Goal: Task Accomplishment & Management: Use online tool/utility

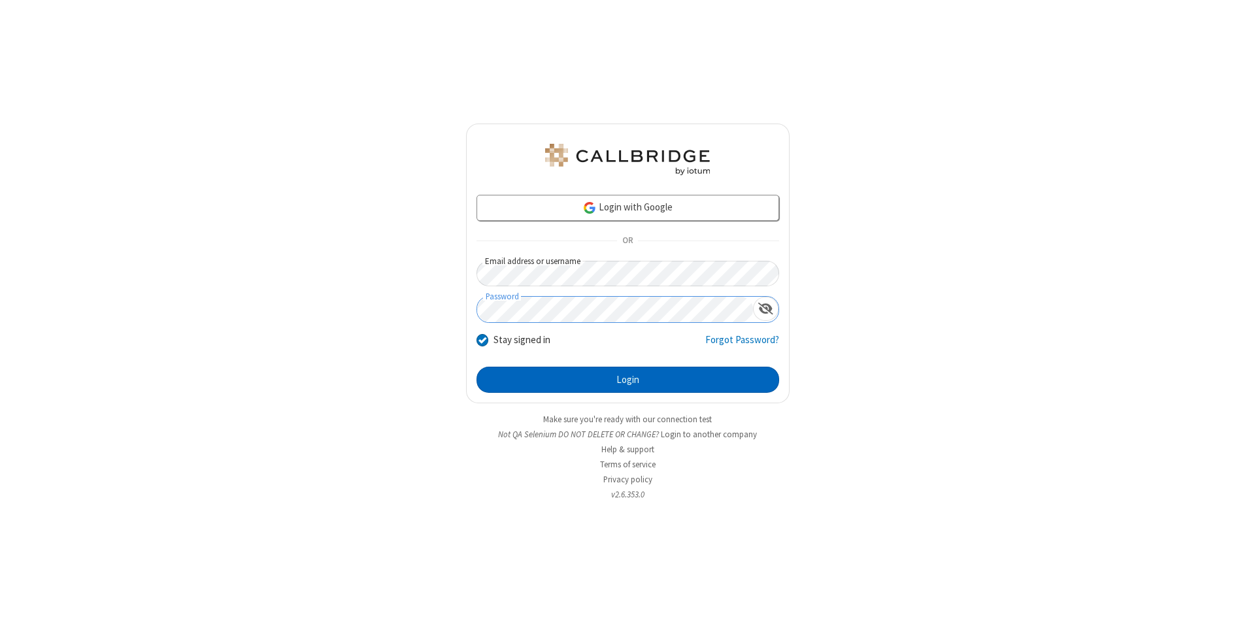
click at [627, 380] on button "Login" at bounding box center [627, 380] width 303 height 26
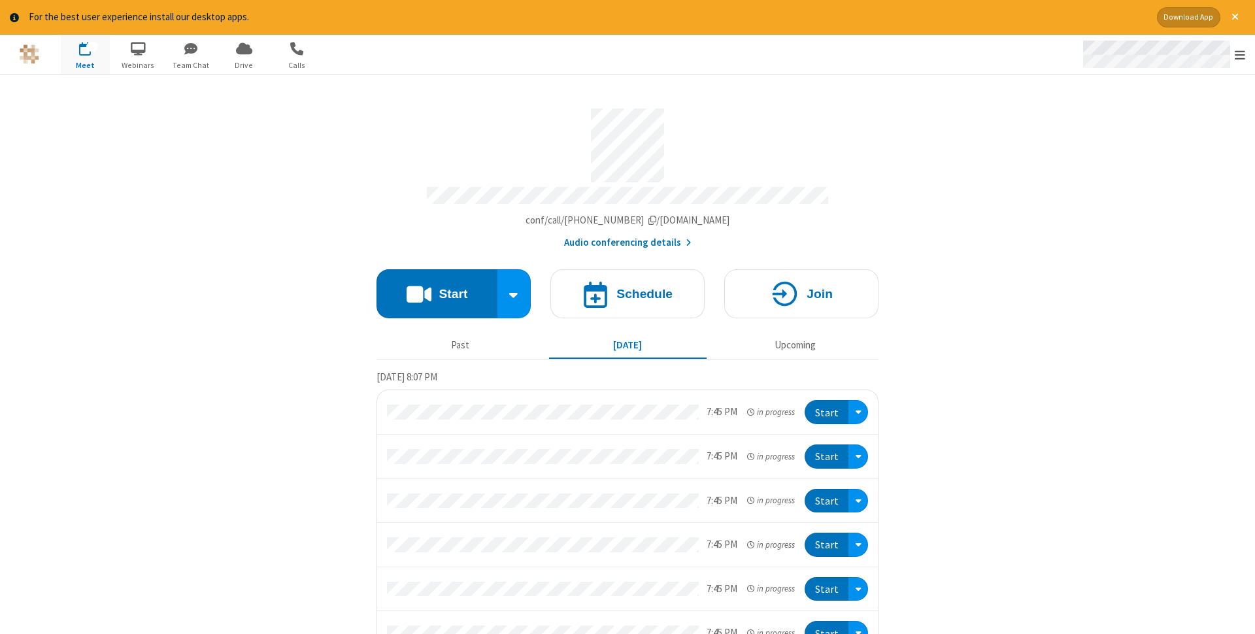
click at [1240, 54] on span "Open menu" at bounding box center [1240, 54] width 10 height 13
click at [244, 65] on span "Drive" at bounding box center [244, 65] width 49 height 12
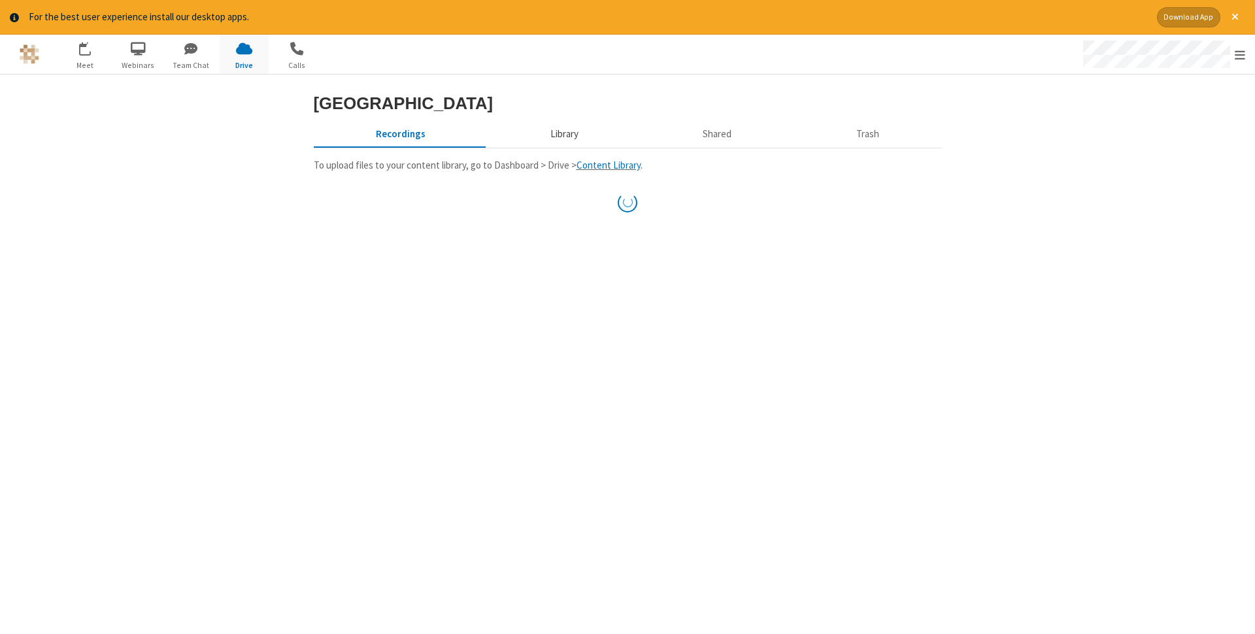
click at [562, 147] on button "Library" at bounding box center [564, 134] width 153 height 25
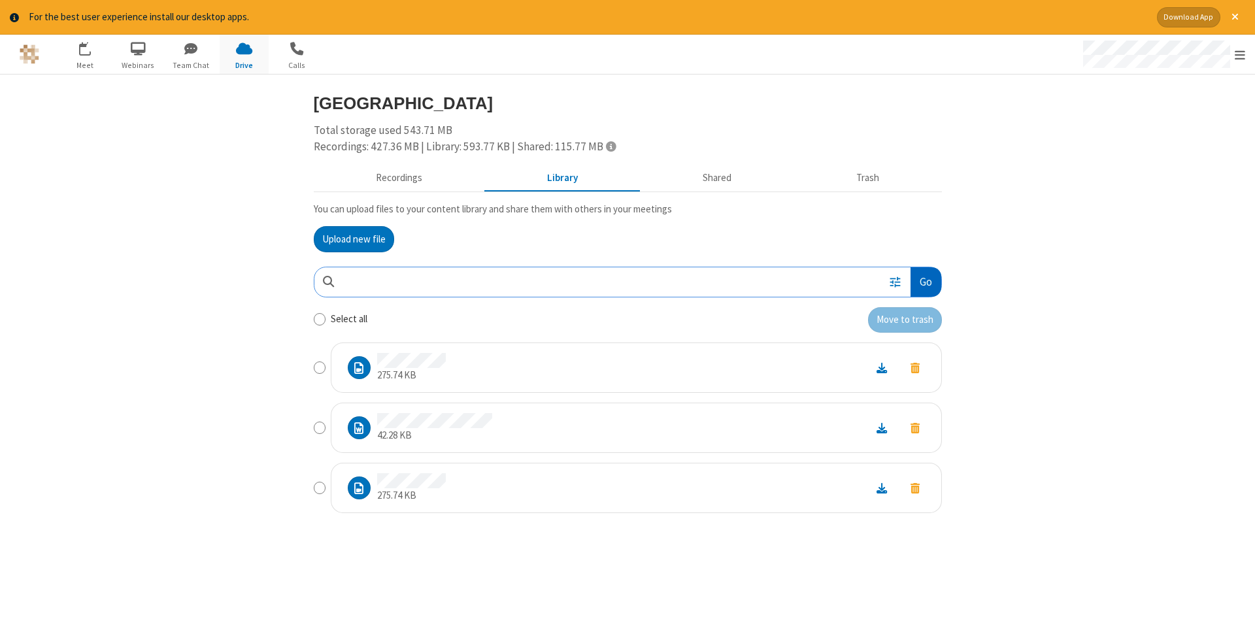
click at [925, 282] on button "Go" at bounding box center [925, 281] width 30 height 29
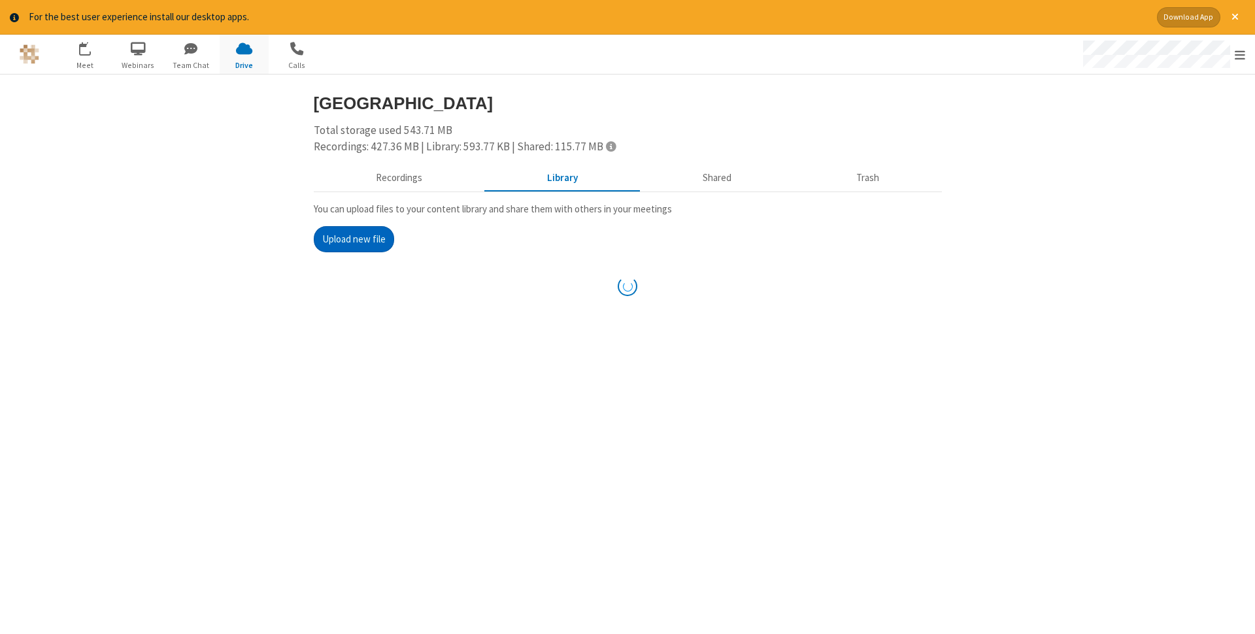
click at [354, 239] on button "Upload new file" at bounding box center [354, 239] width 80 height 26
